Goal: Task Accomplishment & Management: Manage account settings

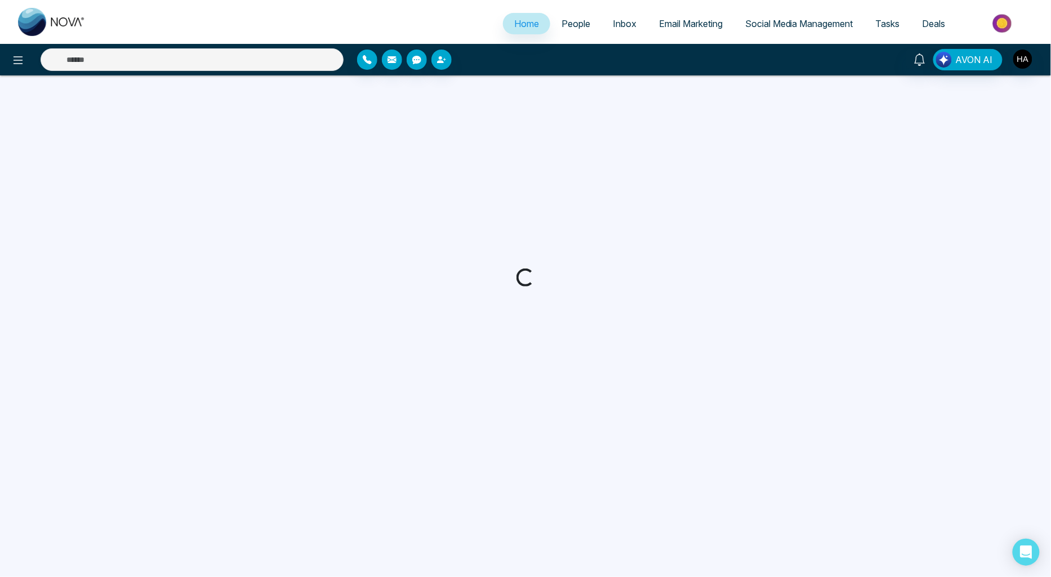
select select "*"
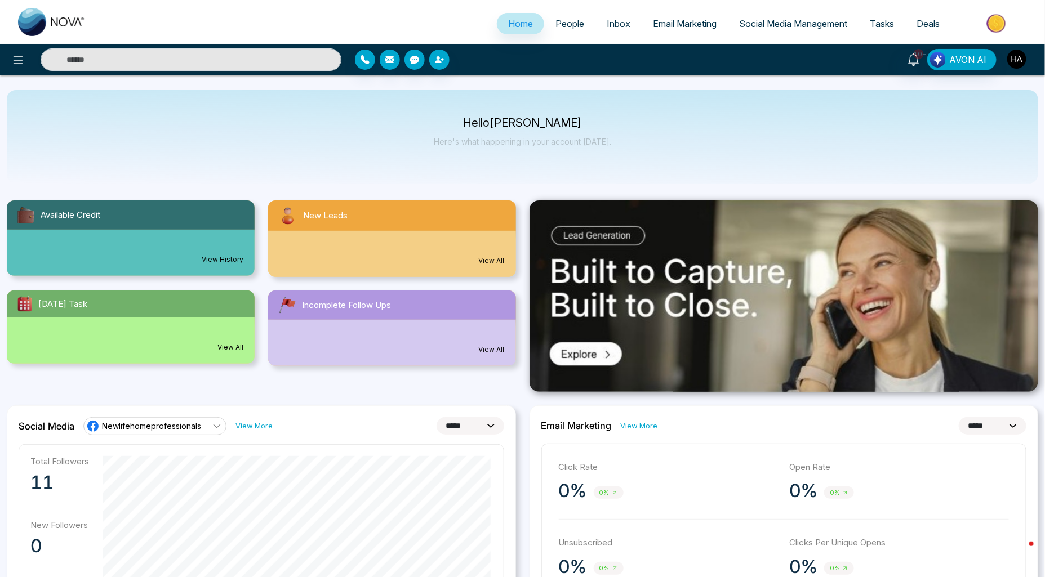
click at [1015, 56] on img "button" at bounding box center [1016, 59] width 19 height 19
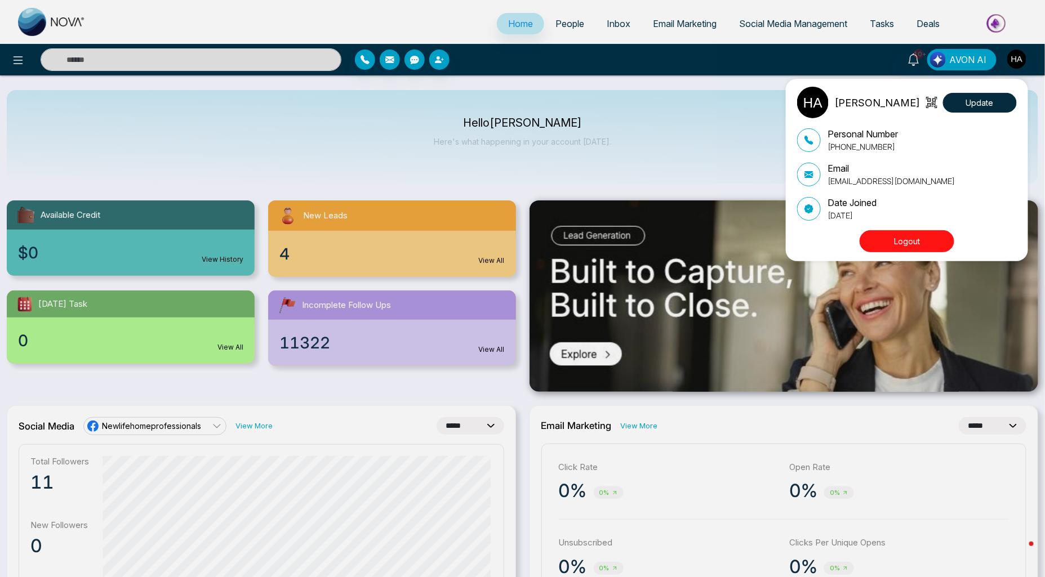
click at [560, 29] on div "[PERSON_NAME] Update Personal Number [PHONE_NUMBER] Email [EMAIL_ADDRESS][DOMAI…" at bounding box center [522, 288] width 1045 height 577
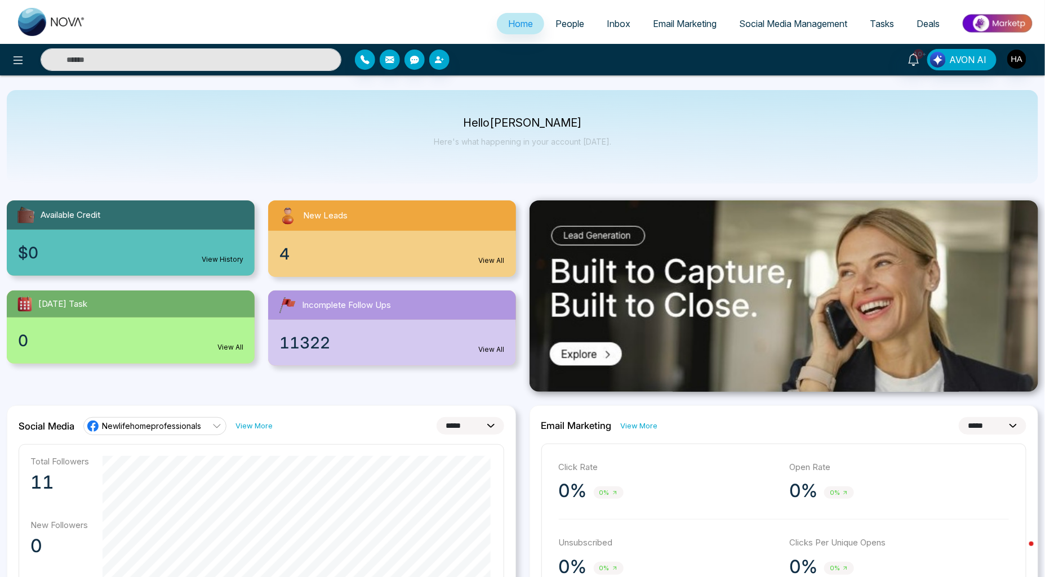
click at [563, 21] on span "People" at bounding box center [569, 23] width 29 height 11
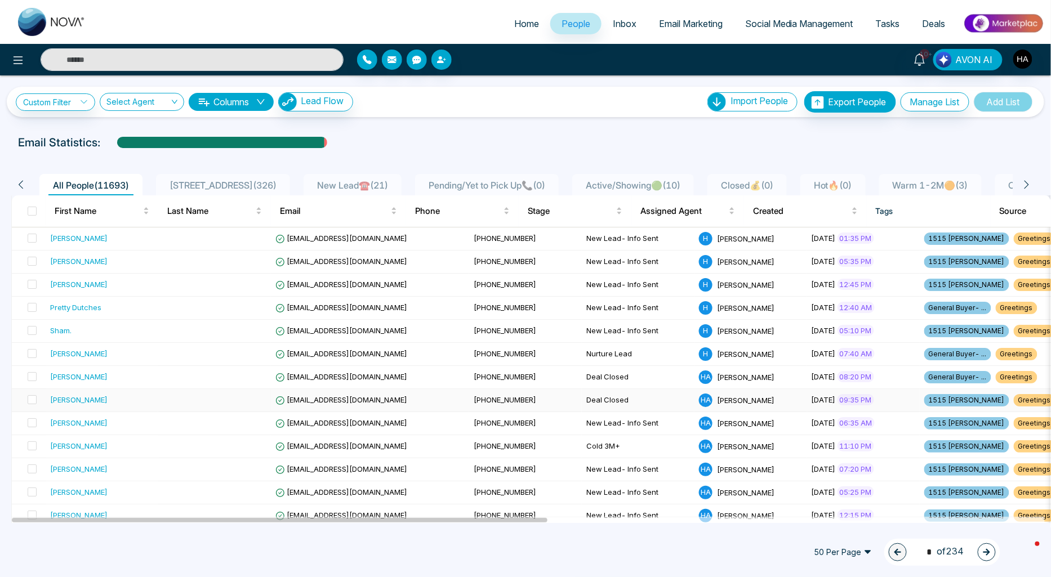
click at [582, 397] on td "Deal Closed" at bounding box center [638, 400] width 113 height 23
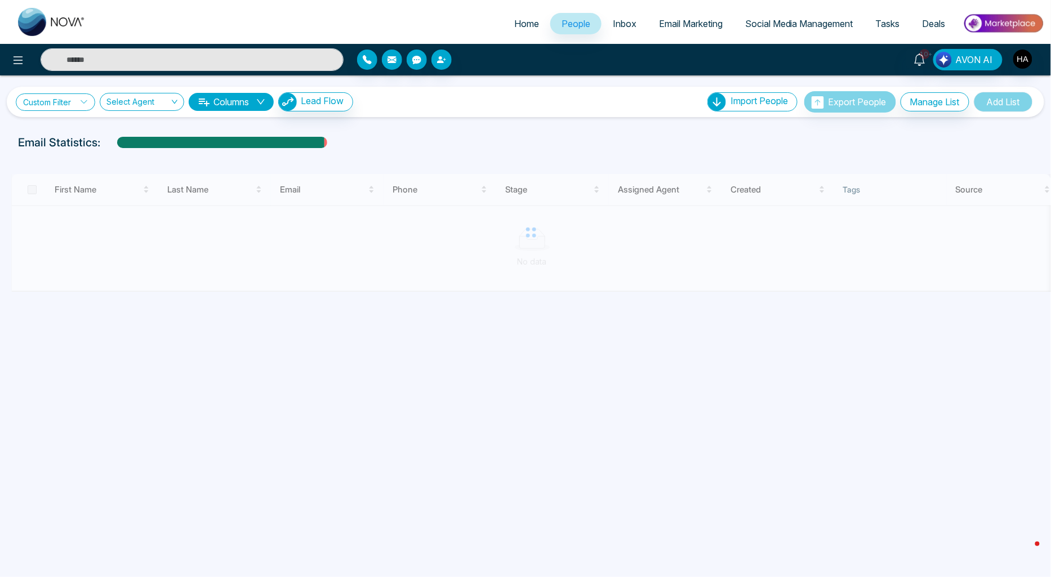
click at [49, 103] on link "Custom Filter" at bounding box center [55, 102] width 79 height 17
click at [60, 136] on input "search" at bounding box center [78, 128] width 91 height 17
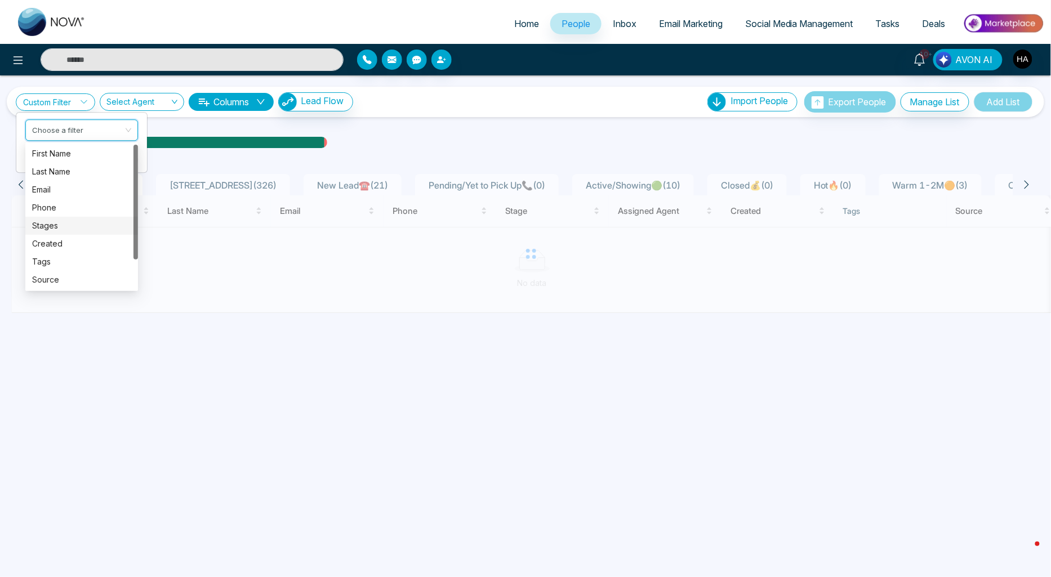
click at [46, 228] on div "Stages" at bounding box center [81, 226] width 99 height 12
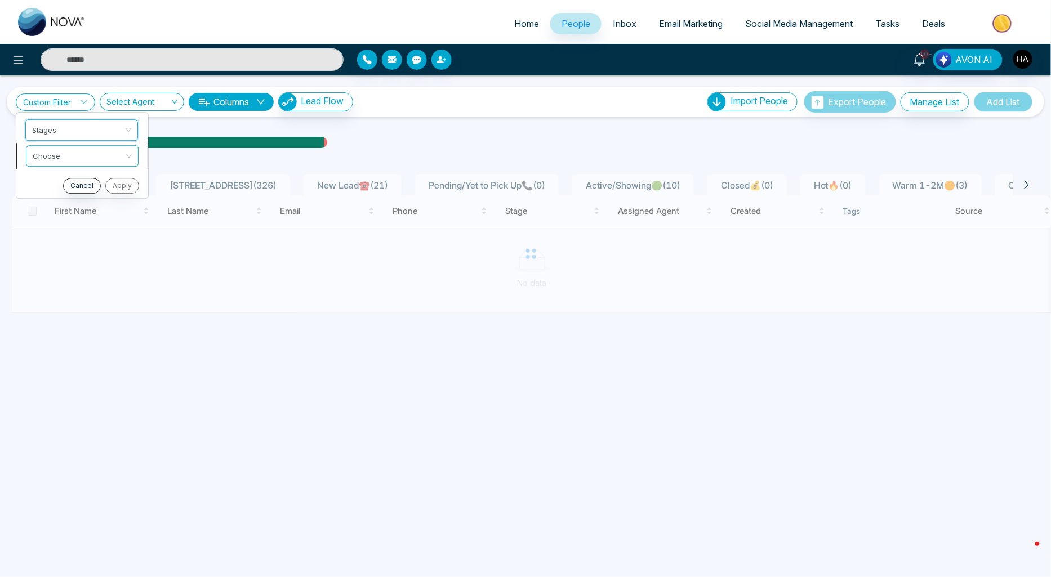
click at [75, 155] on input "search" at bounding box center [78, 154] width 91 height 17
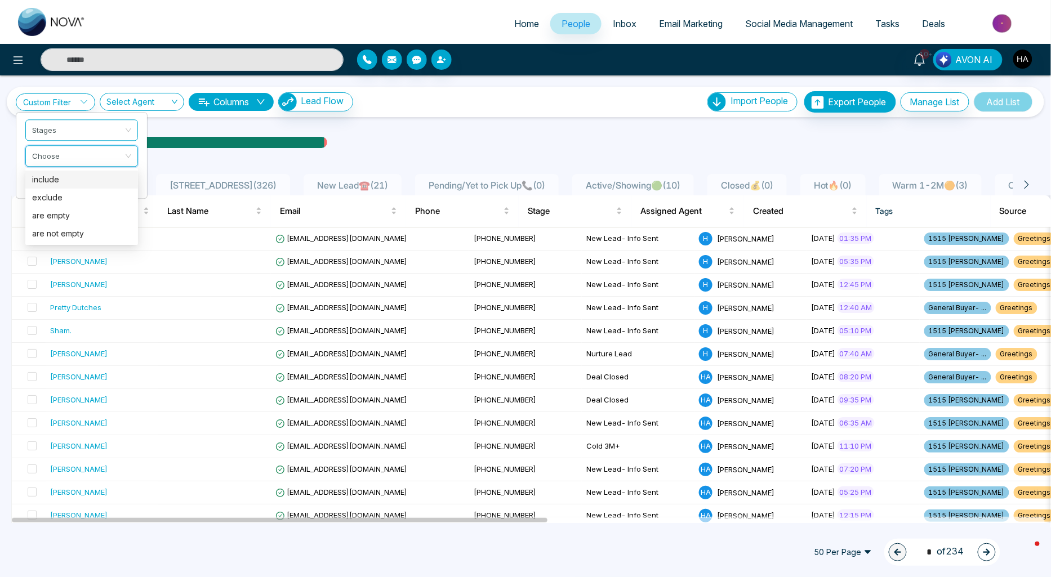
click at [68, 184] on div "include" at bounding box center [81, 179] width 99 height 12
click at [68, 183] on input "search" at bounding box center [78, 180] width 91 height 17
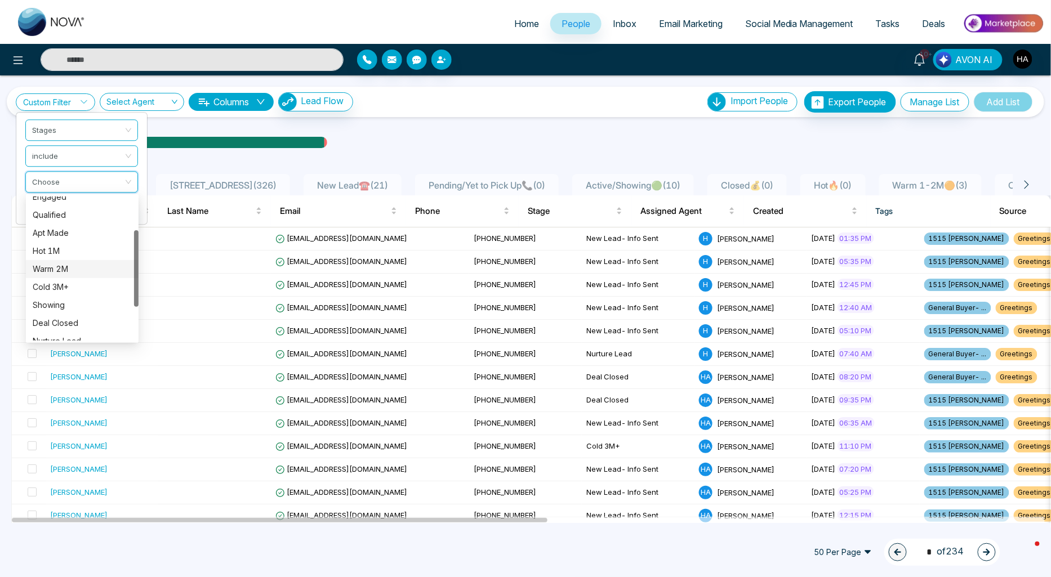
scroll to position [126, 0]
click at [61, 251] on div "Deal Closed" at bounding box center [82, 260] width 113 height 18
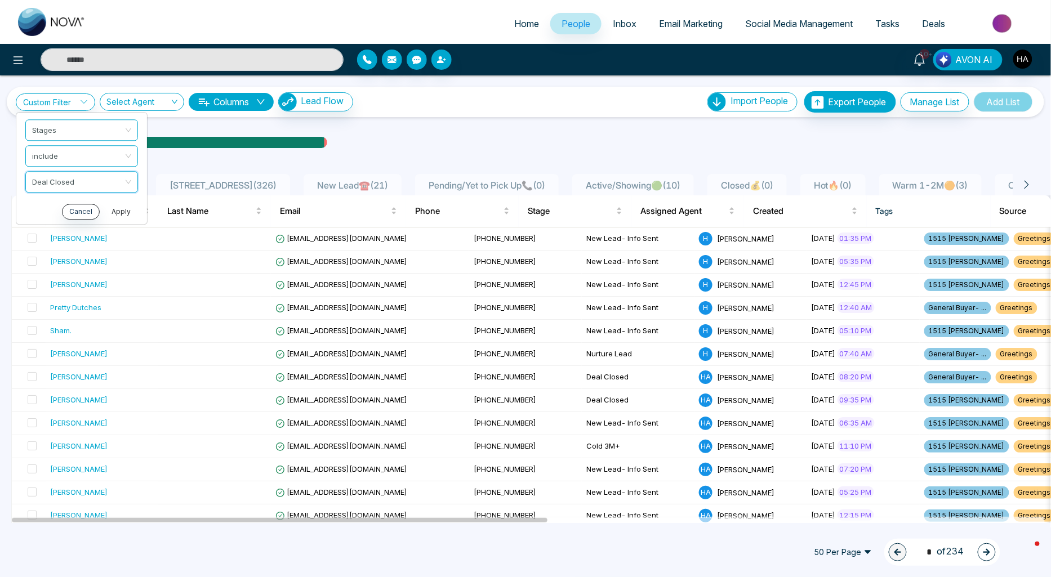
click at [110, 209] on button "Apply" at bounding box center [121, 212] width 34 height 16
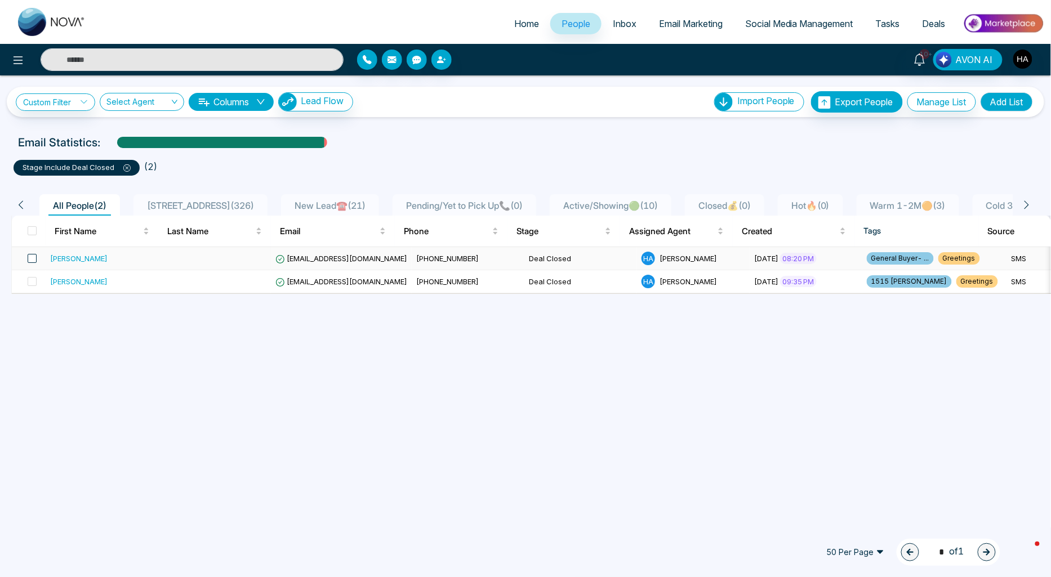
click at [29, 260] on span at bounding box center [32, 258] width 9 height 9
click at [30, 279] on span at bounding box center [32, 281] width 9 height 9
click at [114, 552] on icon at bounding box center [118, 552] width 9 height 9
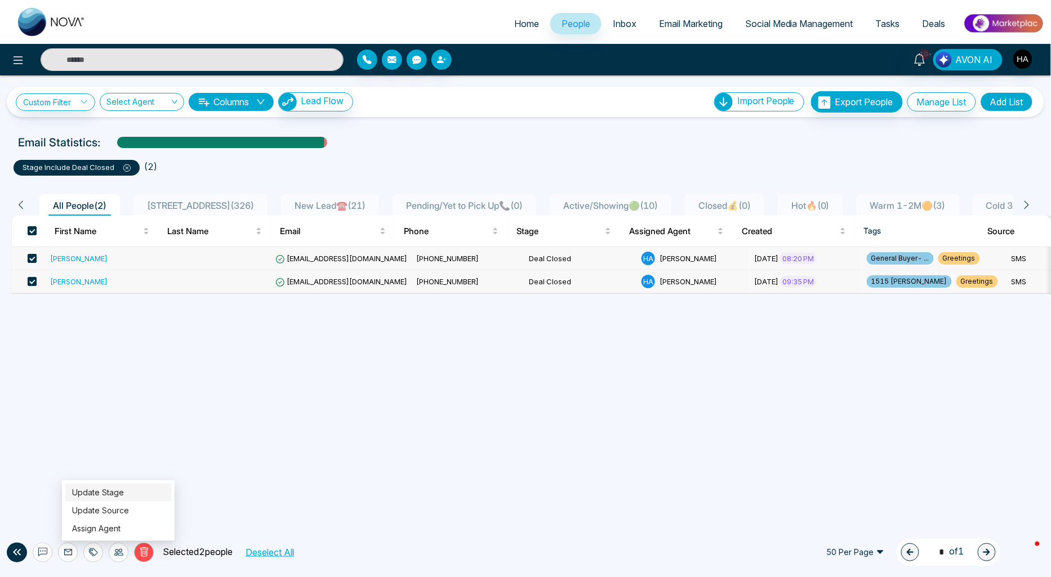
click at [119, 491] on link "Update Stage" at bounding box center [98, 493] width 52 height 10
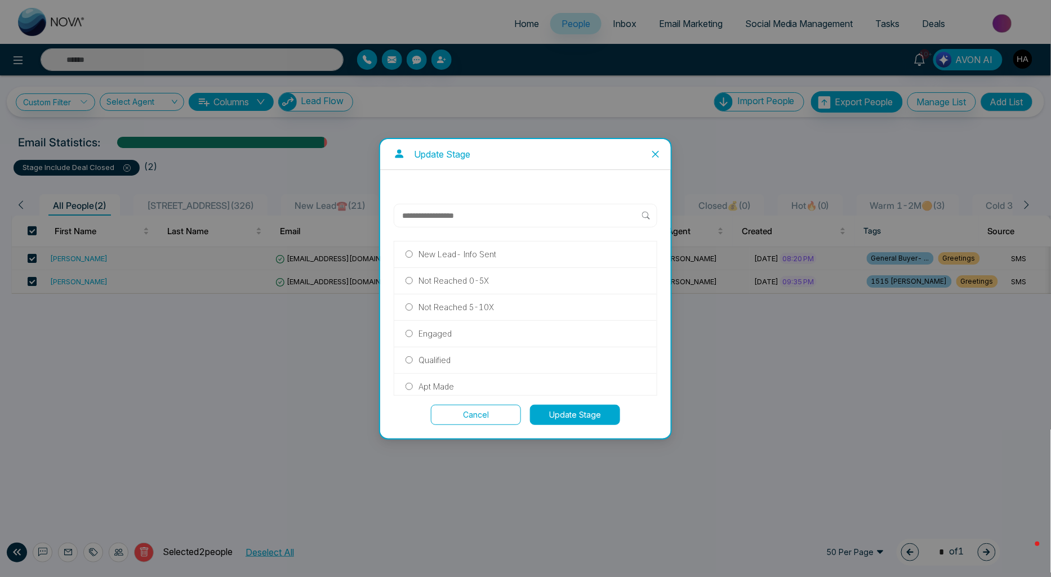
click at [462, 279] on p "Not Reached 0-5X" at bounding box center [454, 281] width 70 height 12
click at [585, 419] on button "Update Stage" at bounding box center [575, 415] width 90 height 20
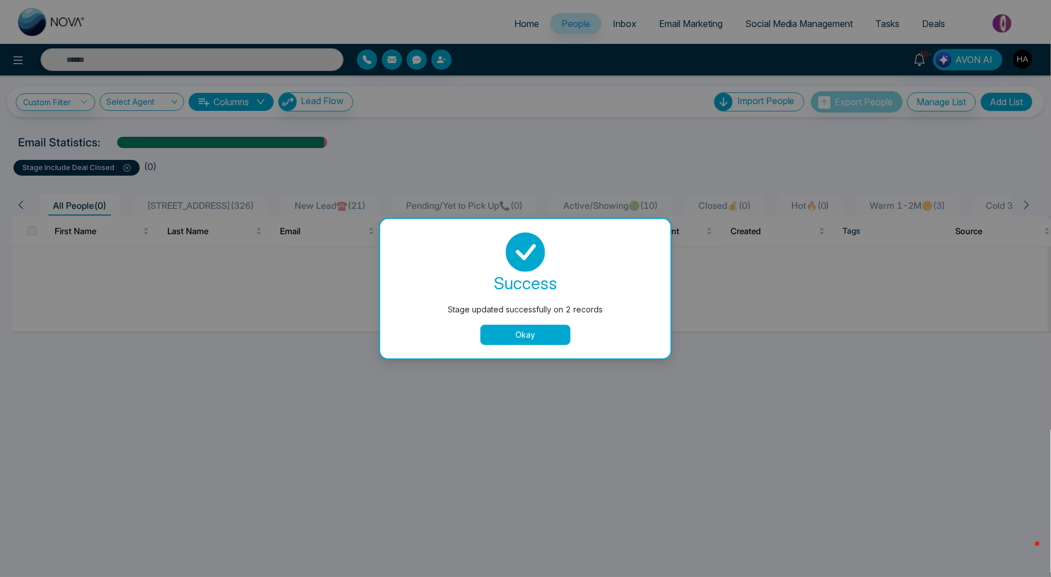
click at [539, 338] on button "Okay" at bounding box center [525, 335] width 90 height 20
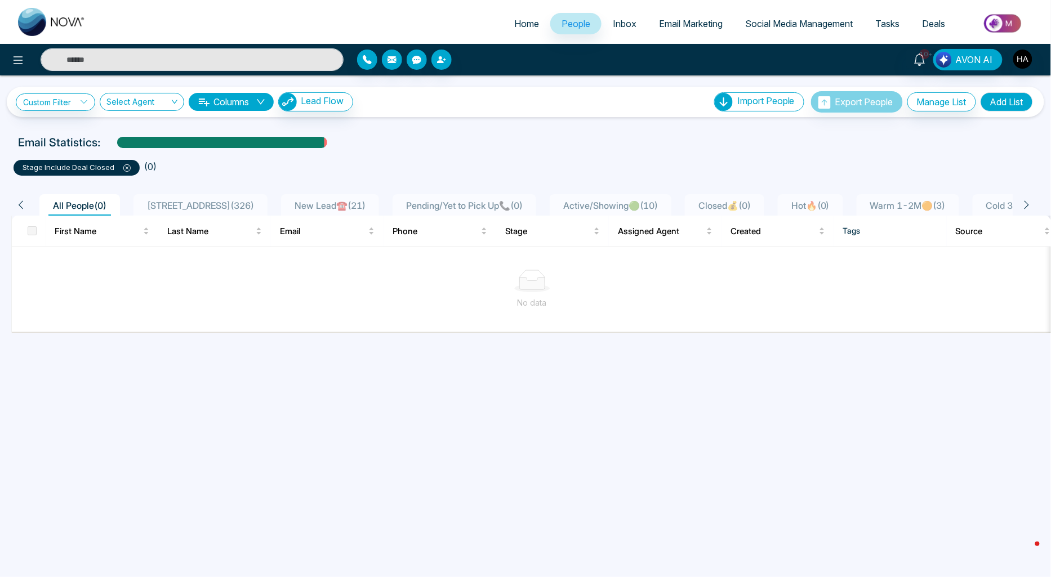
click at [126, 168] on icon at bounding box center [127, 168] width 3 height 3
